Goal: Information Seeking & Learning: Learn about a topic

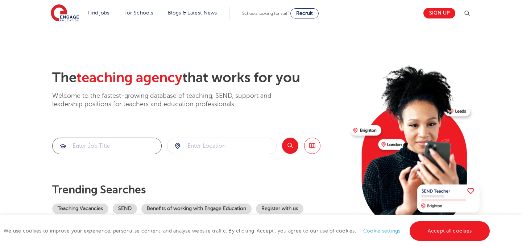
click at [113, 147] on input "search" at bounding box center [107, 146] width 109 height 16
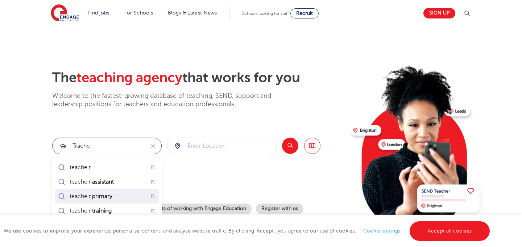
click at [115, 197] on div "teache r primary" at bounding box center [93, 196] width 47 height 7
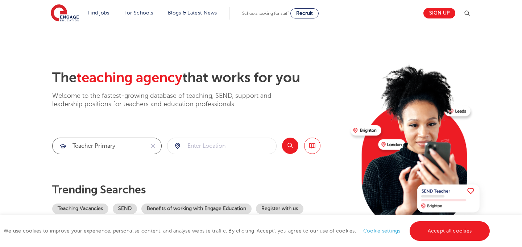
type input "teacher primary"
click at [214, 141] on input "search" at bounding box center [221, 146] width 109 height 16
click at [289, 147] on button "Search" at bounding box center [290, 146] width 16 height 16
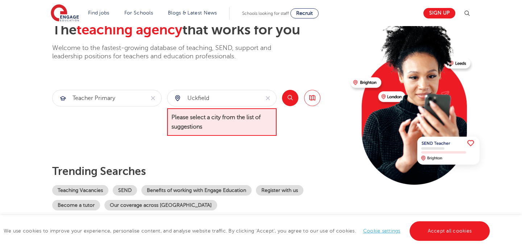
scroll to position [48, 0]
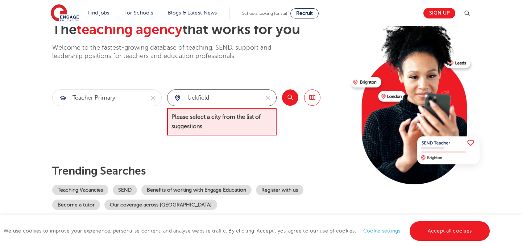
click at [216, 98] on input "uckfield" at bounding box center [213, 98] width 92 height 16
type input "u"
click at [259, 101] on input "search" at bounding box center [221, 98] width 109 height 16
click at [255, 125] on span "Please select a city from the list of suggestions" at bounding box center [221, 122] width 109 height 28
click at [314, 94] on link "Browse all Jobs" at bounding box center [312, 98] width 16 height 16
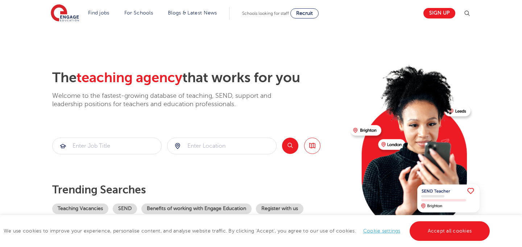
scroll to position [48, 0]
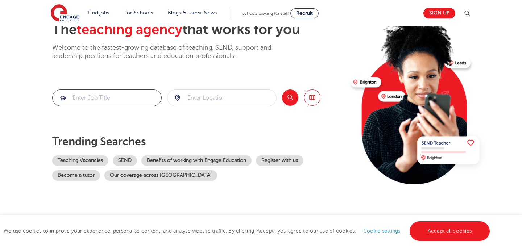
click at [95, 105] on input "search" at bounding box center [107, 98] width 109 height 16
click at [90, 160] on link "Teaching Vacancies" at bounding box center [80, 160] width 56 height 11
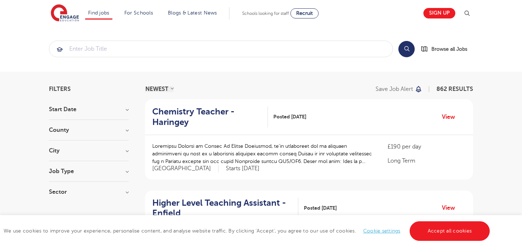
click at [118, 125] on section "Start Date October 135 November 116 [DATE] [DATE] Show more County [GEOGRAPHIC_…" at bounding box center [89, 155] width 80 height 96
click at [128, 130] on h3 "County" at bounding box center [89, 130] width 80 height 6
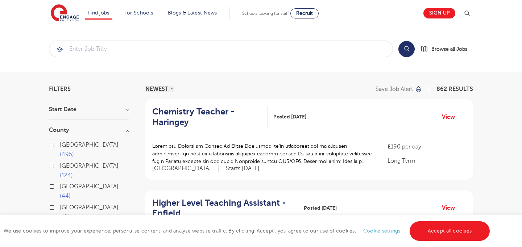
click at [67, 225] on span "[GEOGRAPHIC_DATA]" at bounding box center [89, 228] width 59 height 7
click at [65, 225] on input "East Sussex 17" at bounding box center [62, 227] width 5 height 5
checkbox input "true"
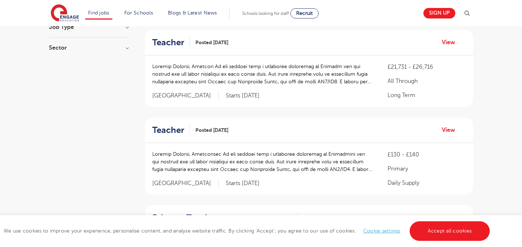
scroll to position [266, 0]
click at [195, 157] on p at bounding box center [262, 161] width 221 height 23
click at [174, 132] on h2 "Teacher" at bounding box center [168, 130] width 32 height 11
click at [172, 49] on div "Teacher Posted 09/10/25 View" at bounding box center [309, 42] width 328 height 25
click at [172, 42] on h2 "Teacher" at bounding box center [168, 42] width 32 height 11
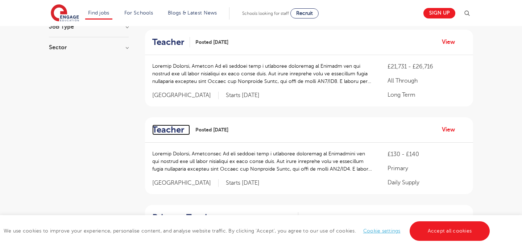
click at [177, 131] on h2 "Teacher" at bounding box center [168, 130] width 32 height 11
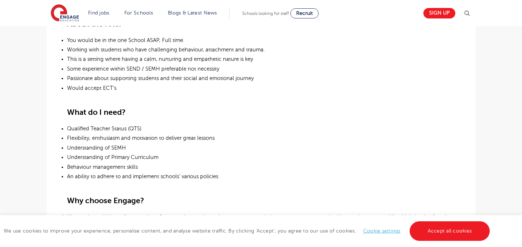
scroll to position [331, 0]
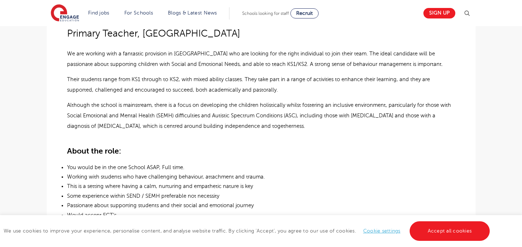
scroll to position [211, 0]
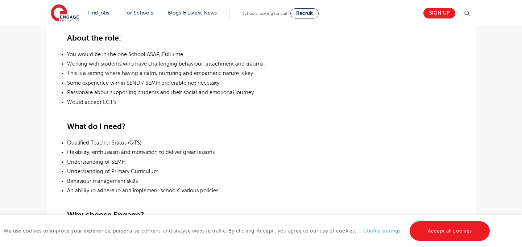
scroll to position [317, 0]
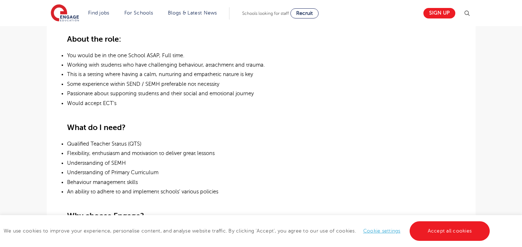
click at [439, 8] on div "Sign up" at bounding box center [445, 13] width 52 height 14
click at [439, 13] on link "Sign up" at bounding box center [439, 13] width 32 height 11
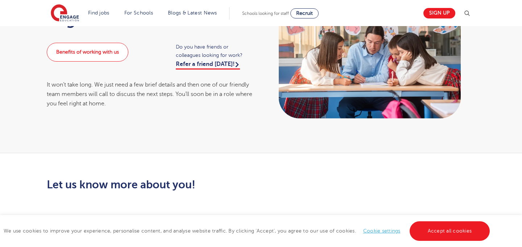
scroll to position [46, 0]
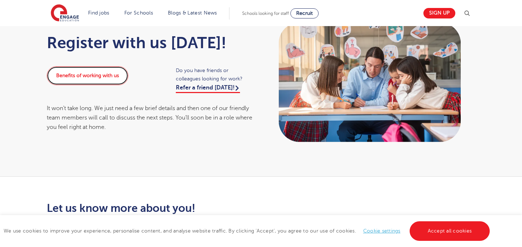
click at [83, 79] on link "Benefits of working with us" at bounding box center [88, 75] width 82 height 19
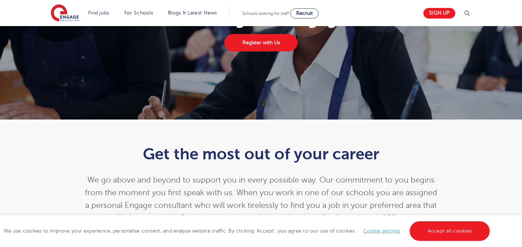
scroll to position [79, 0]
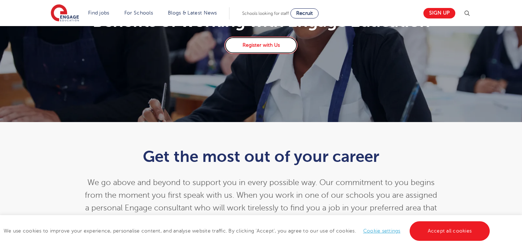
click at [256, 45] on link "Register with Us" at bounding box center [260, 45] width 73 height 17
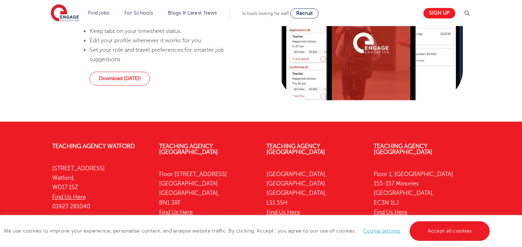
scroll to position [568, 0]
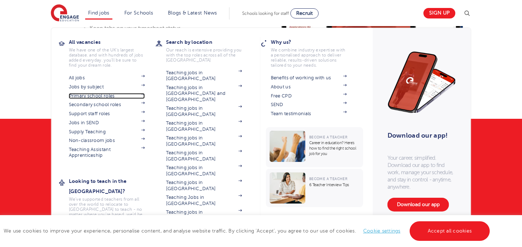
click at [113, 95] on link "Primary school roles" at bounding box center [107, 96] width 76 height 6
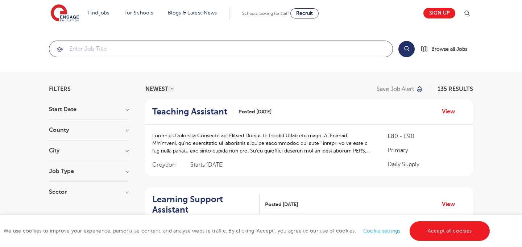
click at [90, 46] on input "search" at bounding box center [220, 49] width 343 height 16
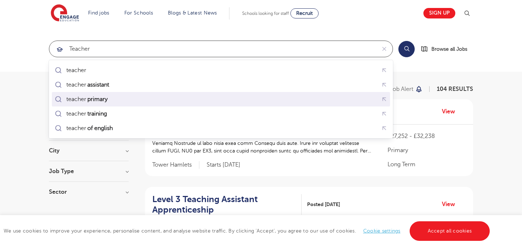
click at [97, 102] on mark "primary" at bounding box center [97, 99] width 22 height 9
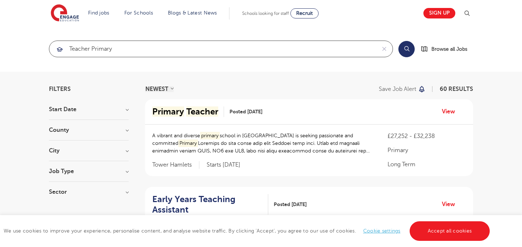
type input "teacher primary"
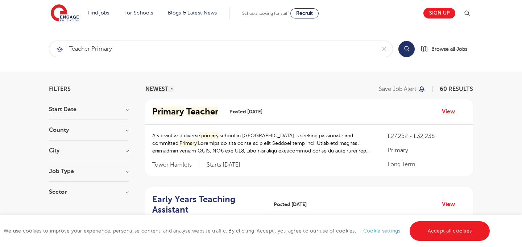
click at [106, 154] on div "City [GEOGRAPHIC_DATA] 4 Slough 4 Barking And Dagenham 3 Ealing 3 Hammersmith A…" at bounding box center [89, 154] width 80 height 13
click at [128, 146] on section "Start Date [DATE] November [DATE] 4 Show more County [GEOGRAPHIC_DATA] 5 [GEOGR…" at bounding box center [89, 155] width 80 height 96
click at [128, 147] on section "Start Date [DATE] November [DATE] 4 Show more County [GEOGRAPHIC_DATA] 5 [GEOGR…" at bounding box center [89, 155] width 80 height 96
click at [128, 148] on h3 "City" at bounding box center [89, 151] width 80 height 6
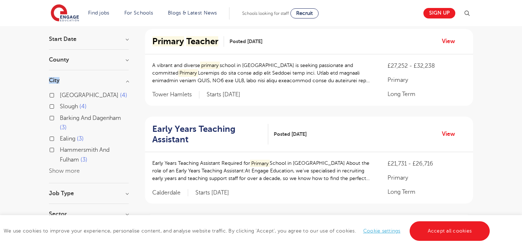
scroll to position [72, 0]
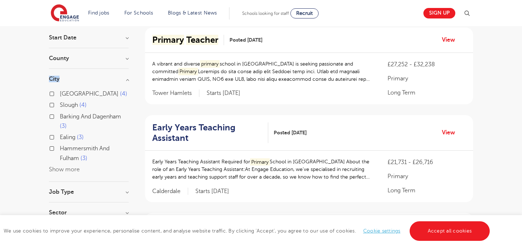
click at [69, 168] on button "Show more" at bounding box center [64, 169] width 31 height 7
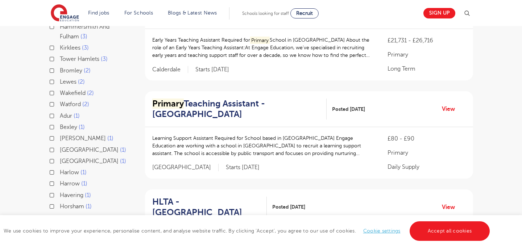
scroll to position [207, 0]
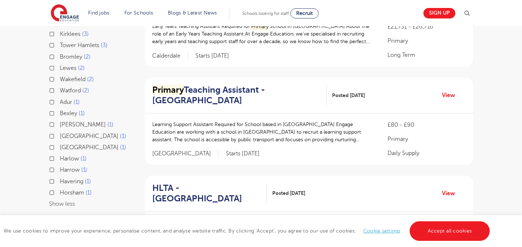
click at [73, 147] on span "[GEOGRAPHIC_DATA]" at bounding box center [89, 147] width 59 height 7
click at [65, 147] on input "Eastbourne 1" at bounding box center [62, 146] width 5 height 5
checkbox input "true"
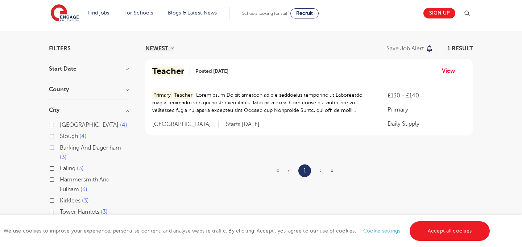
scroll to position [40, 0]
click at [227, 101] on p "Primary Teacher Teacher Status (QTS) Flexibility, enthusiasm and motivation to …" at bounding box center [262, 103] width 221 height 23
click at [247, 84] on div "Teacher Posted [DATE] View" at bounding box center [309, 72] width 328 height 25
click at [221, 73] on span "Posted [DATE]" at bounding box center [211, 73] width 33 height 8
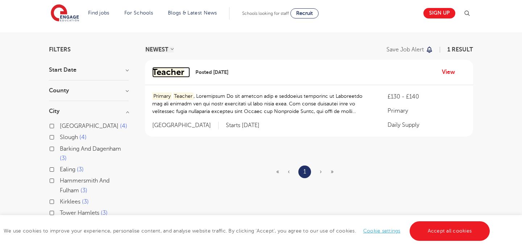
click at [178, 70] on mark "Teacher" at bounding box center [168, 72] width 32 height 10
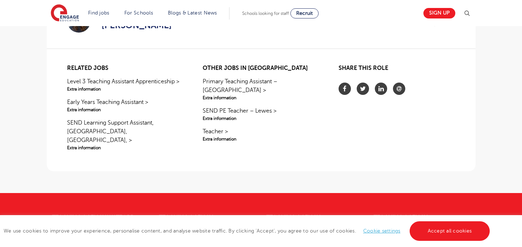
scroll to position [866, 0]
